Goal: Task Accomplishment & Management: Manage account settings

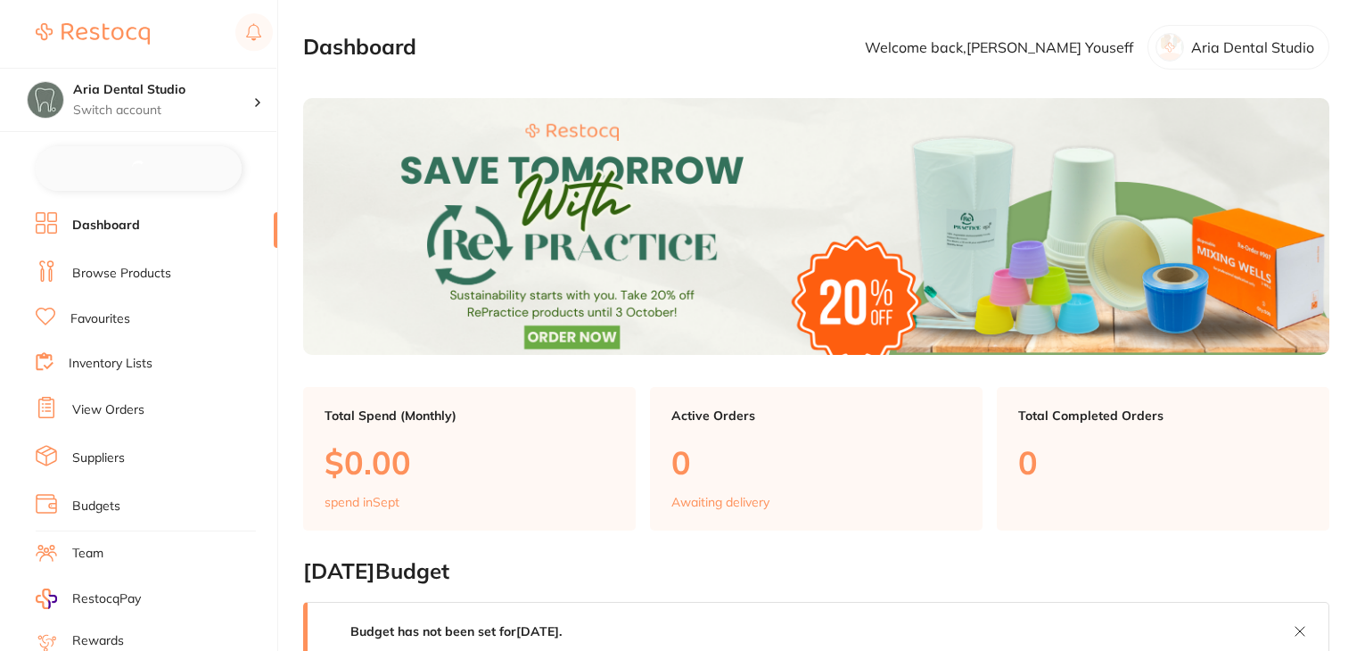
checkbox input "false"
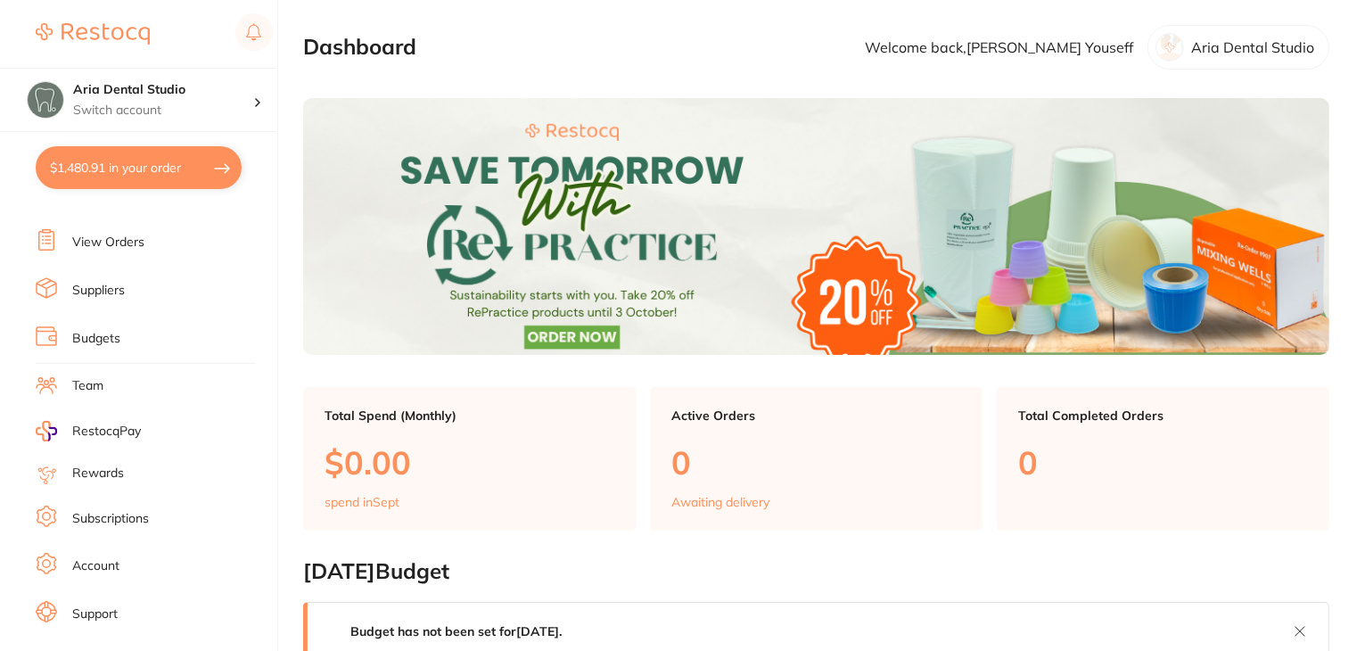
scroll to position [179, 0]
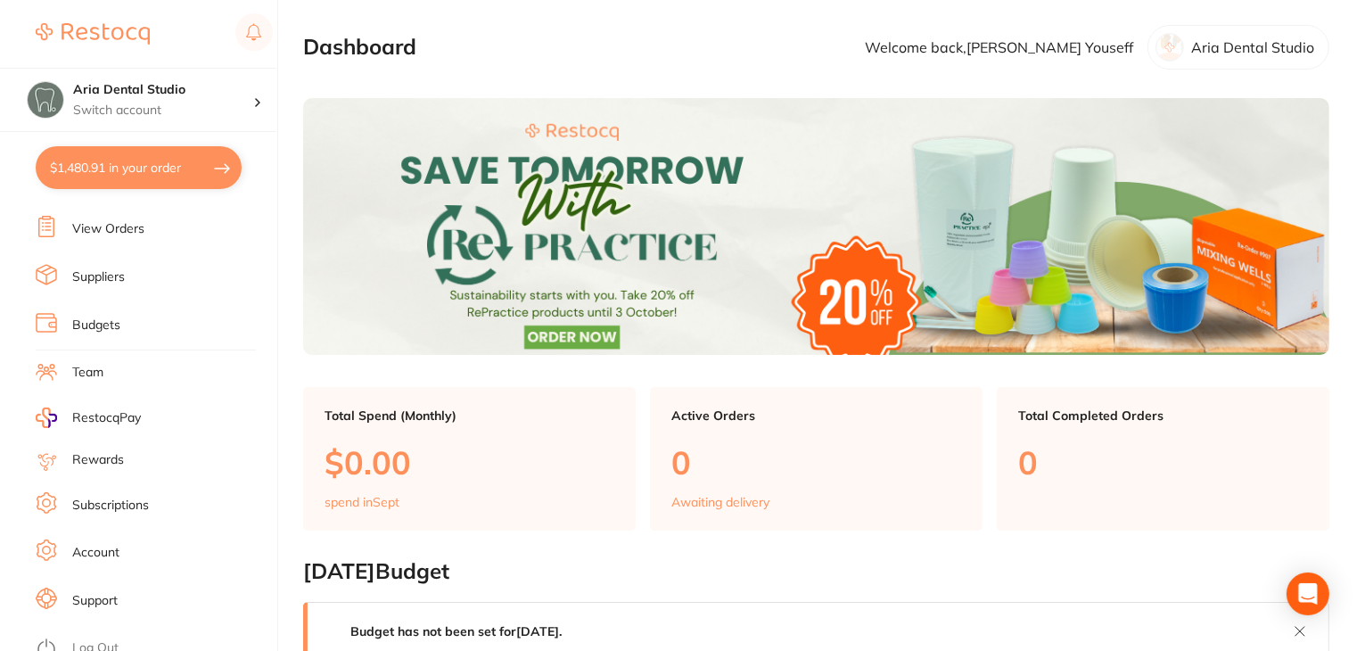
click at [109, 500] on link "Subscriptions" at bounding box center [110, 506] width 77 height 18
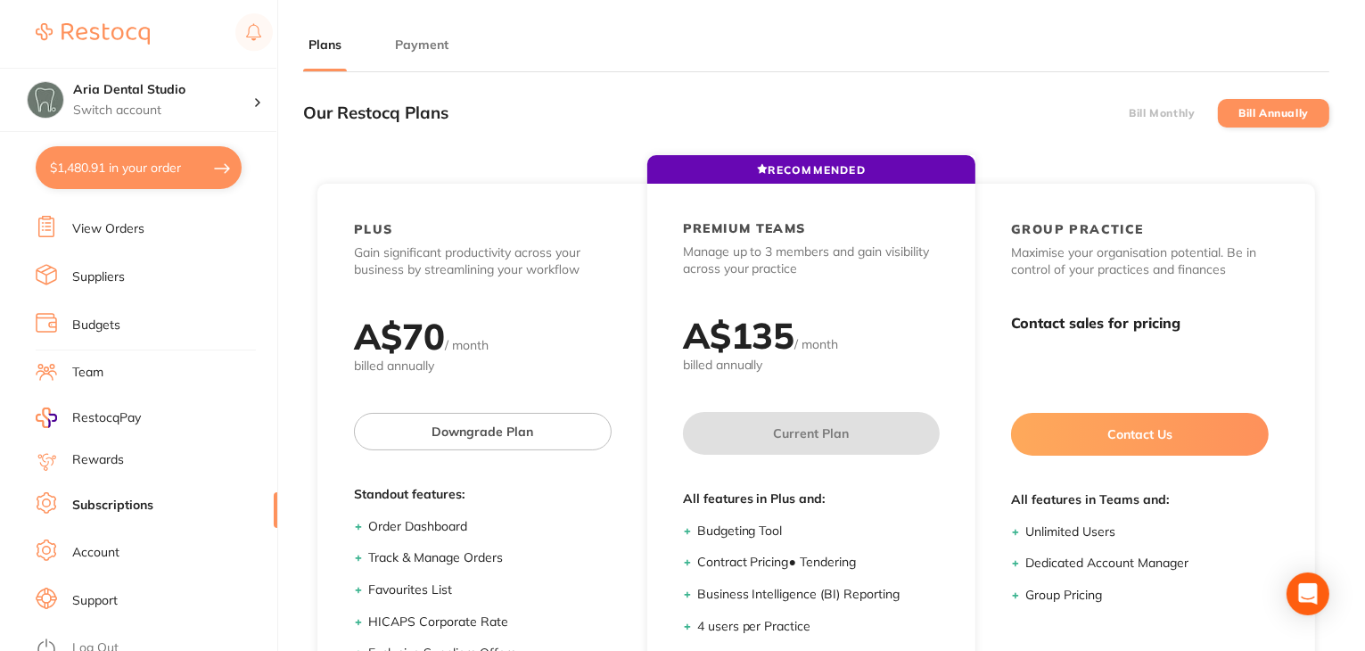
click at [415, 51] on button "Payment" at bounding box center [422, 45] width 64 height 17
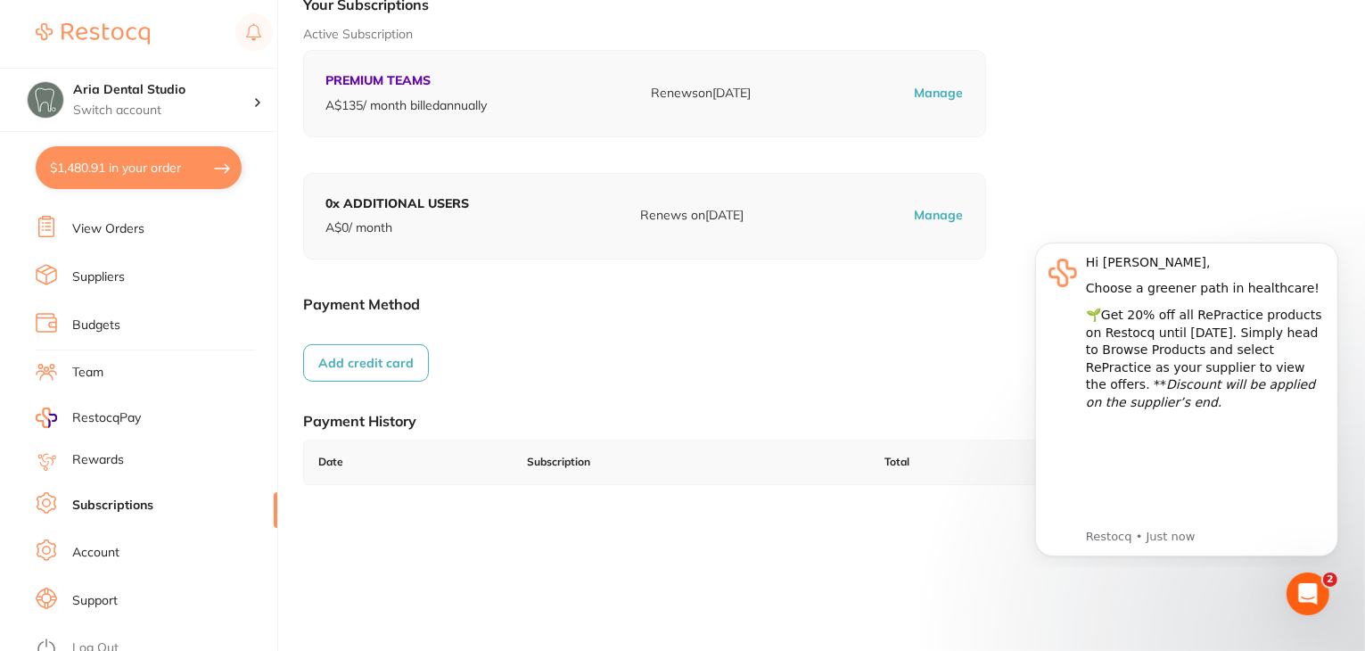
scroll to position [246, 0]
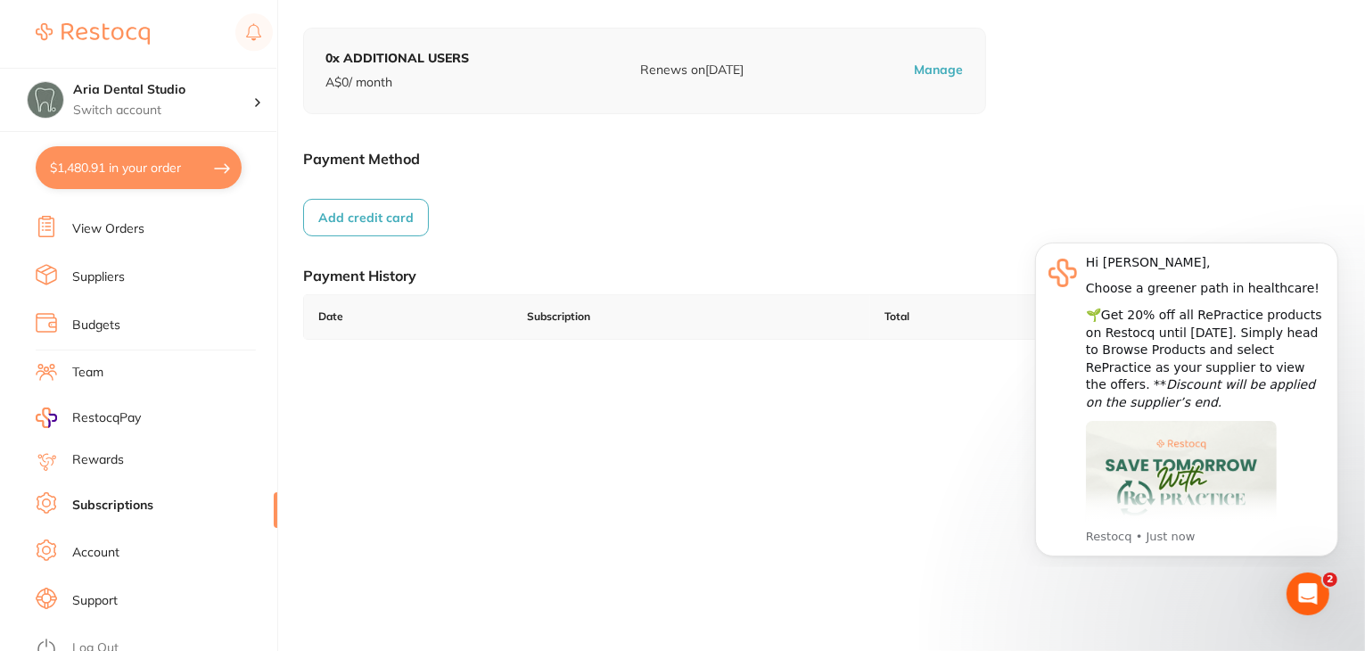
click at [96, 639] on link "Log Out" at bounding box center [95, 648] width 46 height 18
